Goal: Check status: Check status

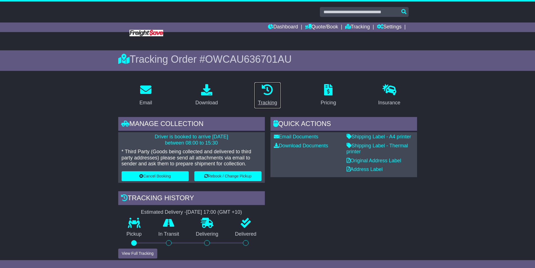
click at [269, 100] on div "Tracking" at bounding box center [267, 103] width 19 height 8
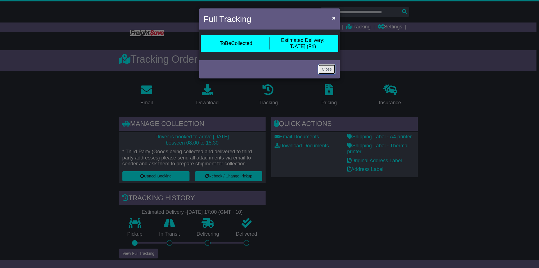
click at [331, 71] on link "Close" at bounding box center [326, 69] width 17 height 10
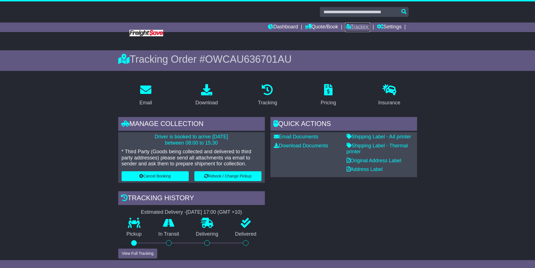
click at [355, 25] on link "Tracking" at bounding box center [357, 27] width 25 height 10
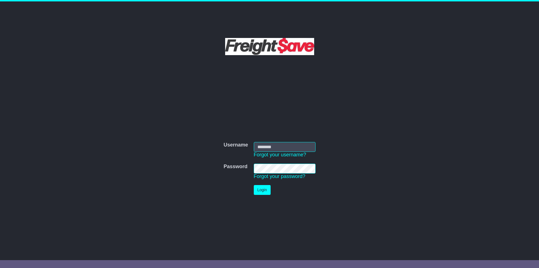
type input "**********"
click at [269, 188] on button "Login" at bounding box center [262, 190] width 17 height 10
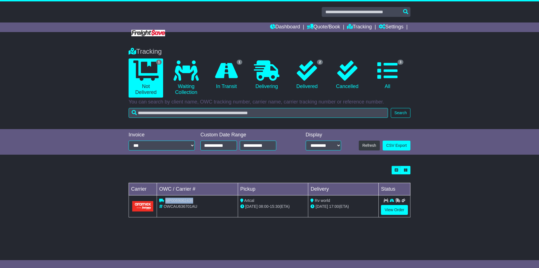
drag, startPoint x: 193, startPoint y: 200, endPoint x: 165, endPoint y: 200, distance: 27.5
click at [165, 200] on span "MP0069062436" at bounding box center [179, 200] width 28 height 4
copy span "MP0069062436"
drag, startPoint x: 203, startPoint y: 206, endPoint x: 199, endPoint y: 205, distance: 3.7
click at [200, 205] on div "OWCAU636701AU" at bounding box center [197, 206] width 76 height 6
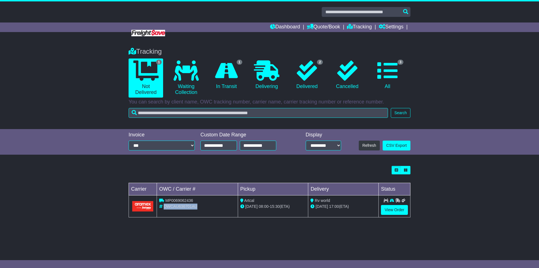
drag, startPoint x: 199, startPoint y: 205, endPoint x: 165, endPoint y: 205, distance: 34.3
click at [165, 205] on div "OWCAU636701AU" at bounding box center [197, 206] width 76 height 6
copy span "OWCAU636701AU"
